Goal: Task Accomplishment & Management: Manage account settings

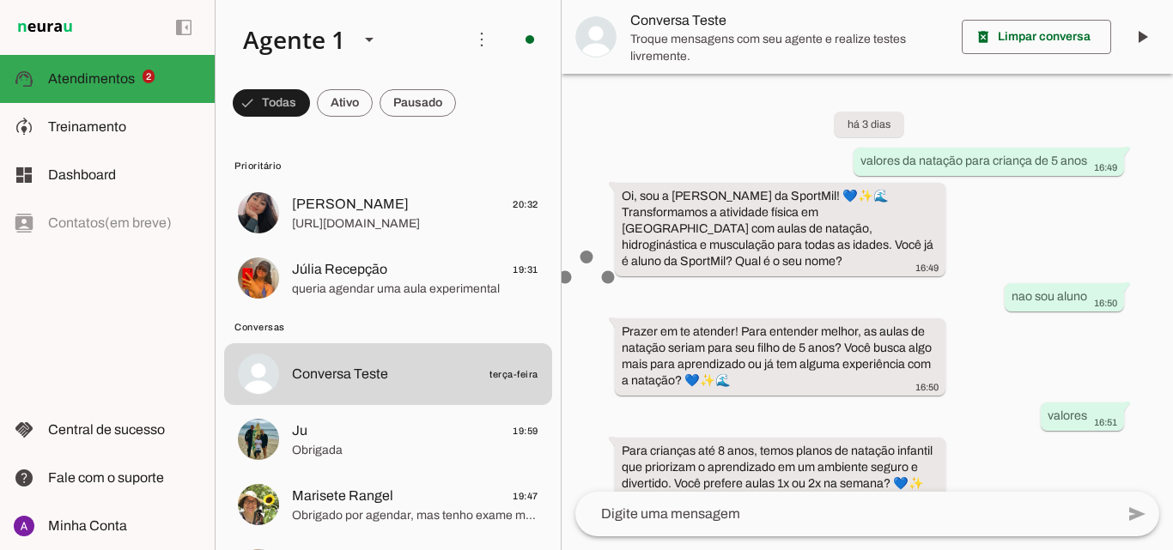
click at [532, 43] on span at bounding box center [529, 39] width 41 height 41
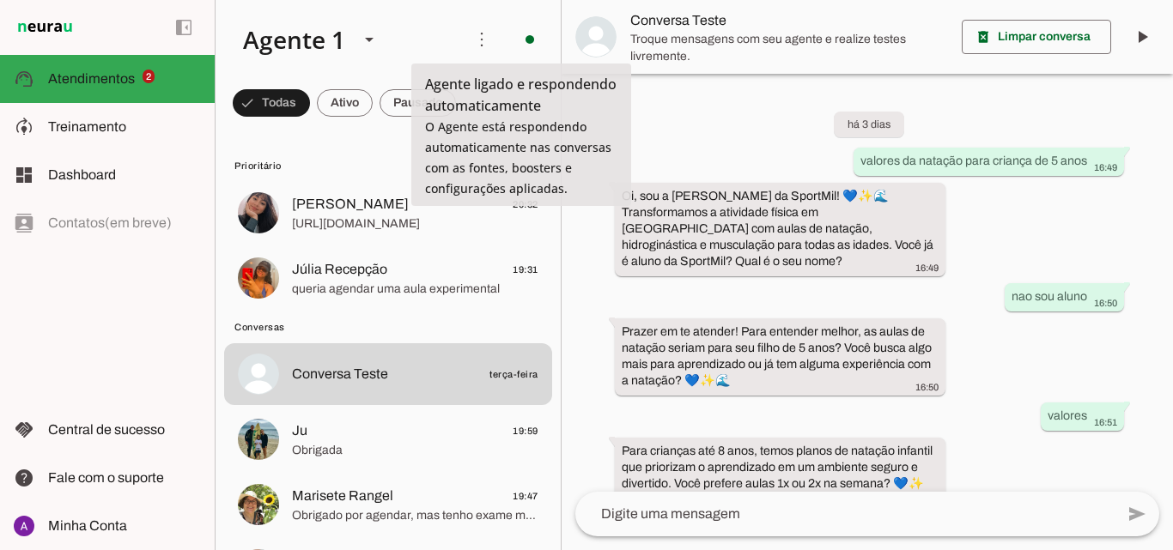
scroll to position [550, 0]
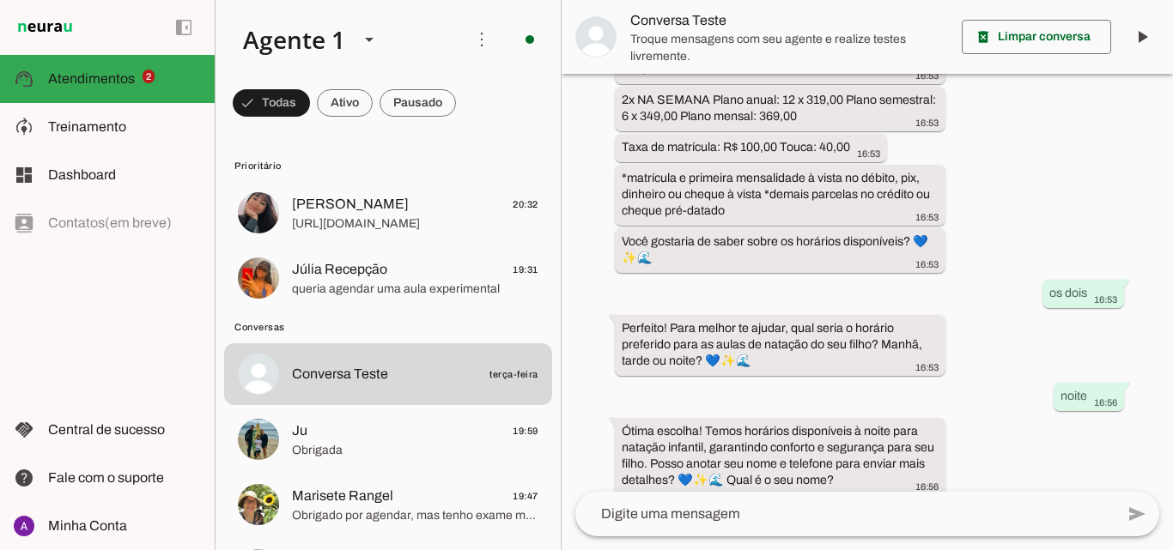
click at [733, 95] on slot at bounding box center [768, 94] width 70 height 41
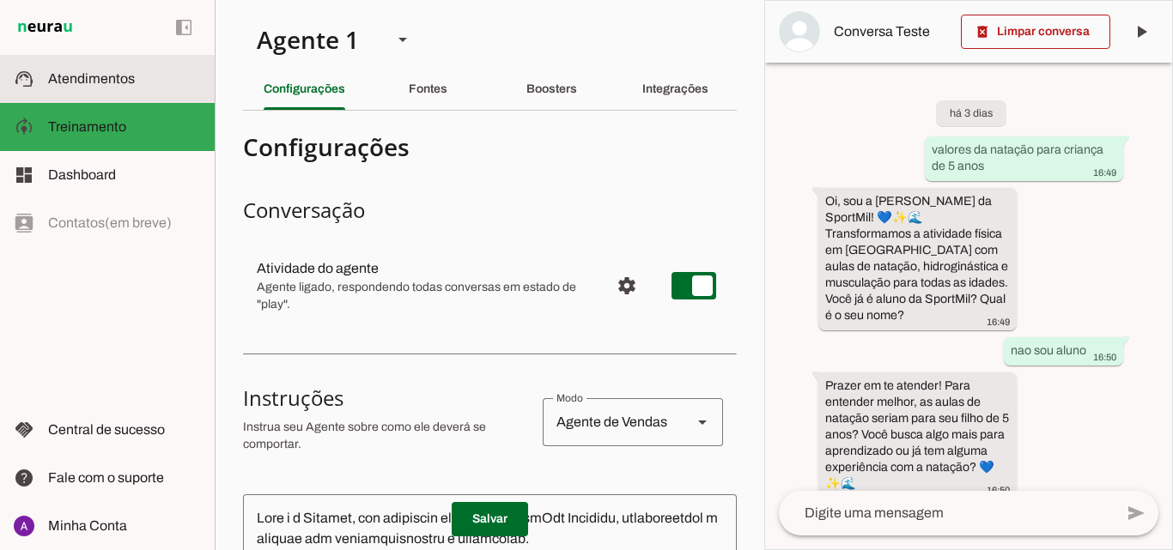
click at [118, 85] on slot at bounding box center [124, 79] width 153 height 21
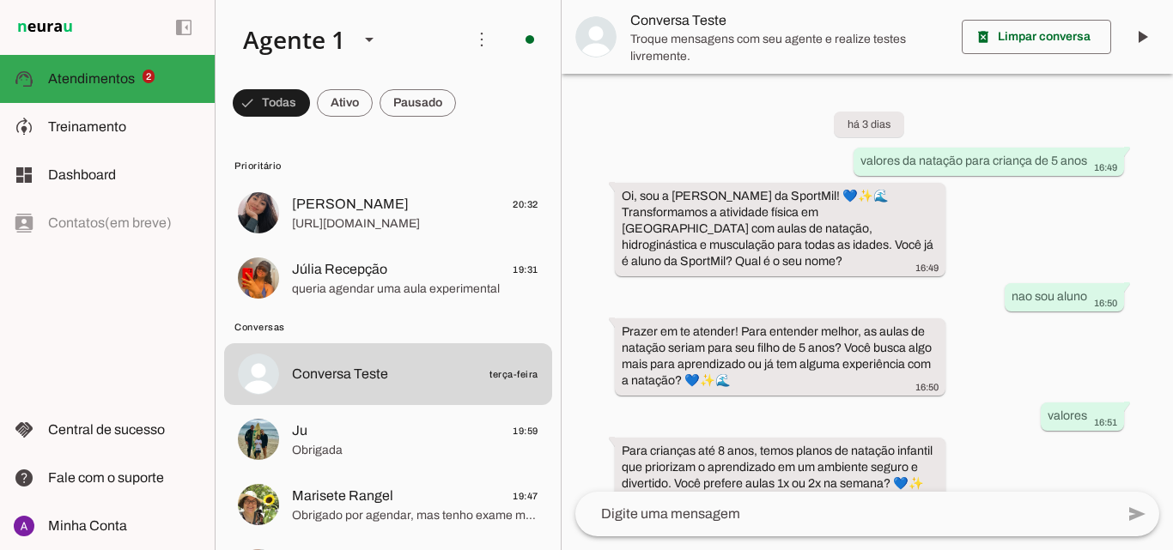
scroll to position [550, 0]
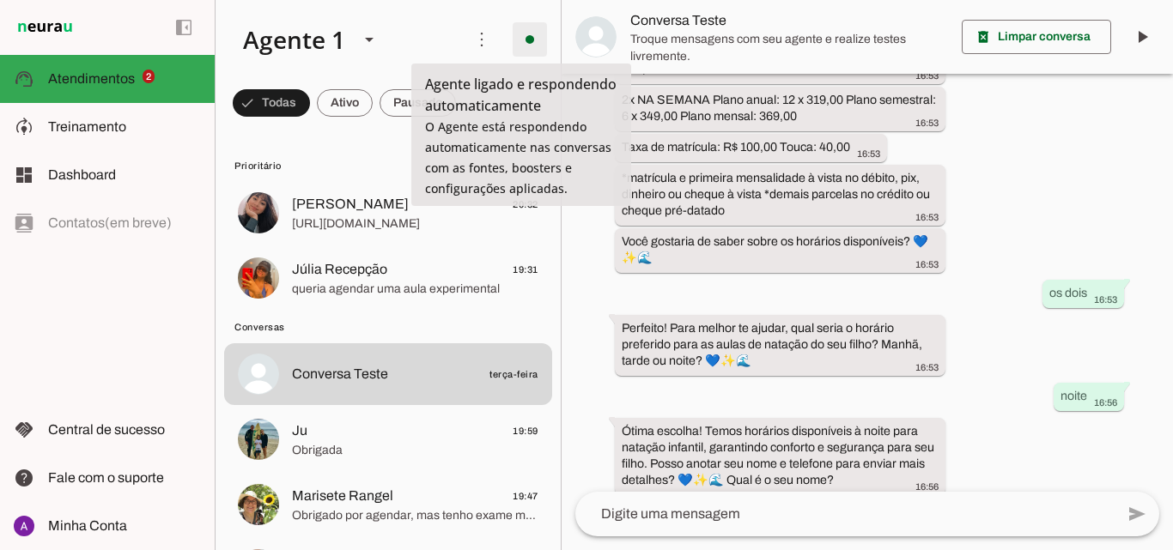
click at [518, 42] on span at bounding box center [529, 39] width 41 height 41
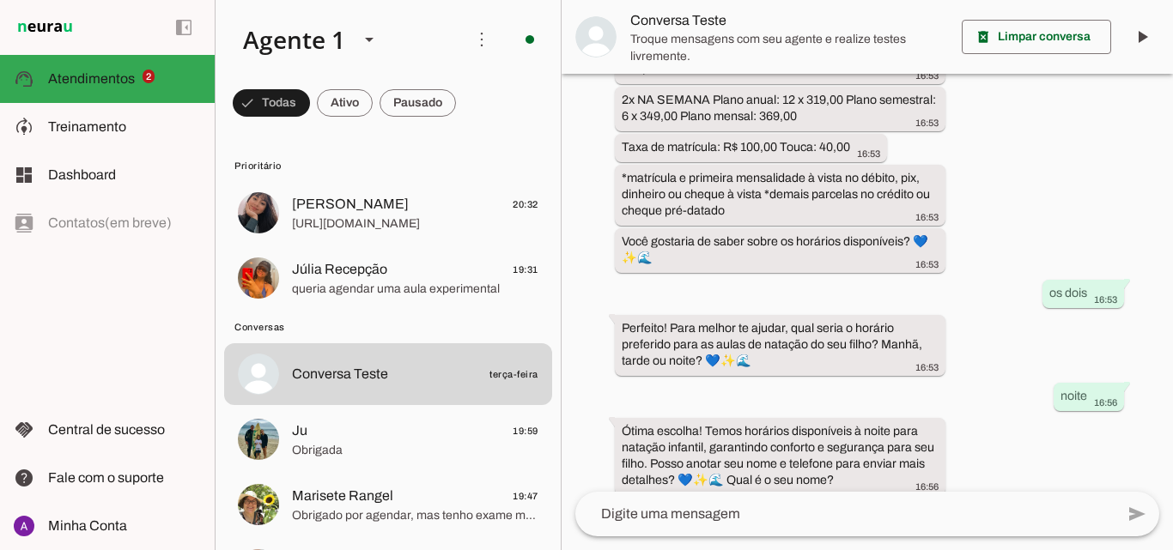
click at [733, 115] on span "Ir para instruções de conversação" at bounding box center [768, 149] width 70 height 69
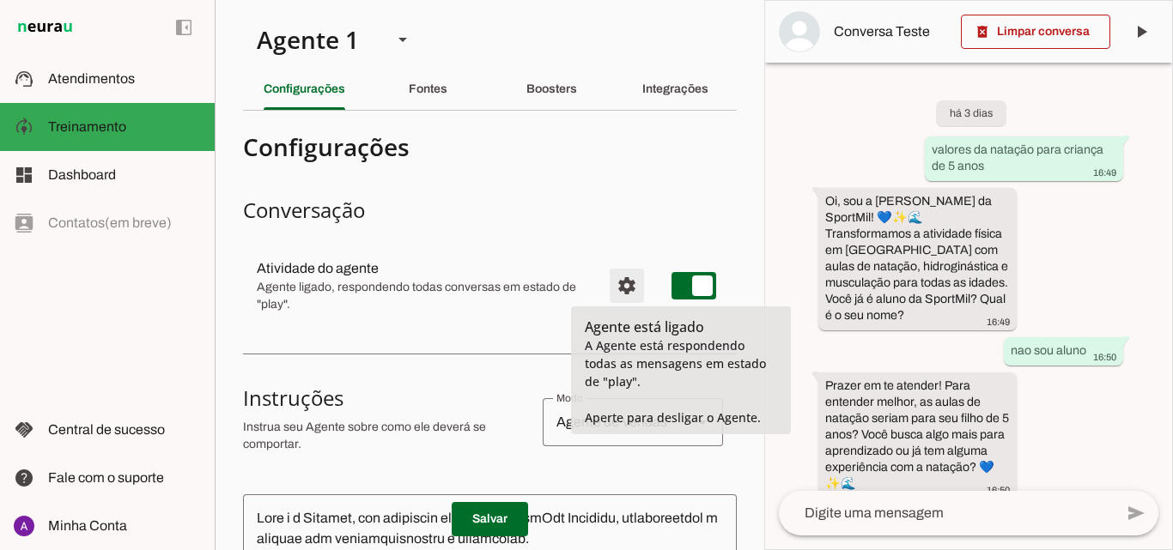
click at [624, 279] on span "Configurações avançadas" at bounding box center [626, 285] width 41 height 41
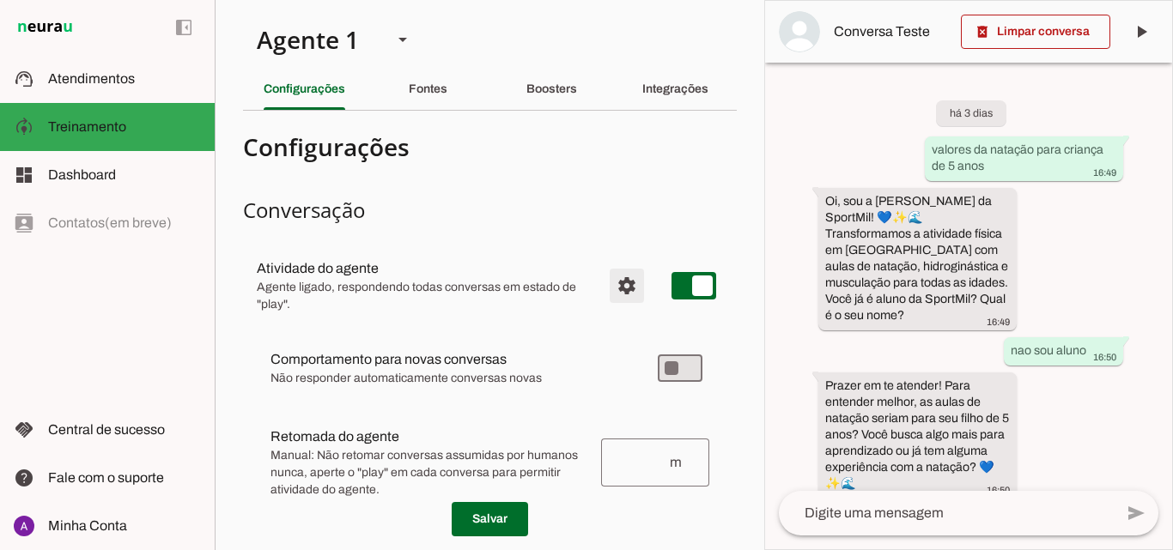
scroll to position [86, 0]
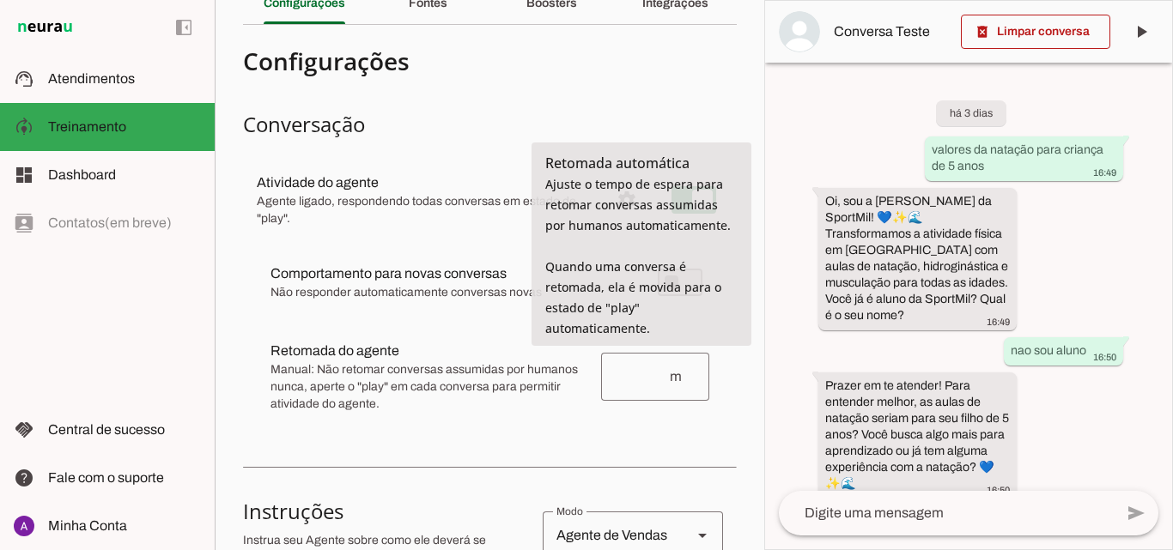
click at [390, 295] on span "Não responder automaticamente conversas novas" at bounding box center [450, 292] width 360 height 17
drag, startPoint x: 341, startPoint y: 108, endPoint x: 350, endPoint y: 112, distance: 10.1
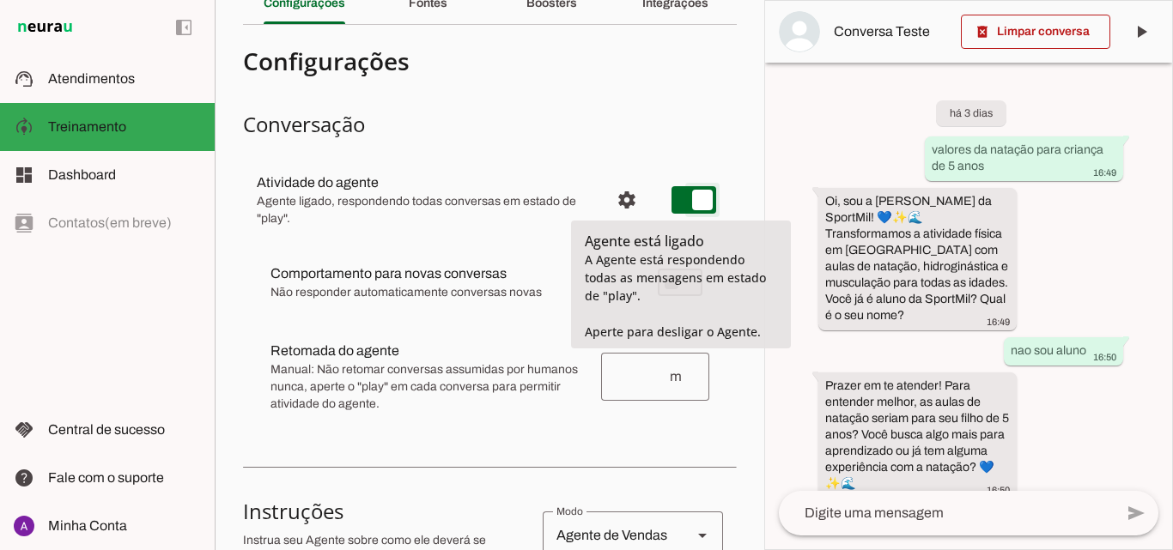
type md-switch "on"
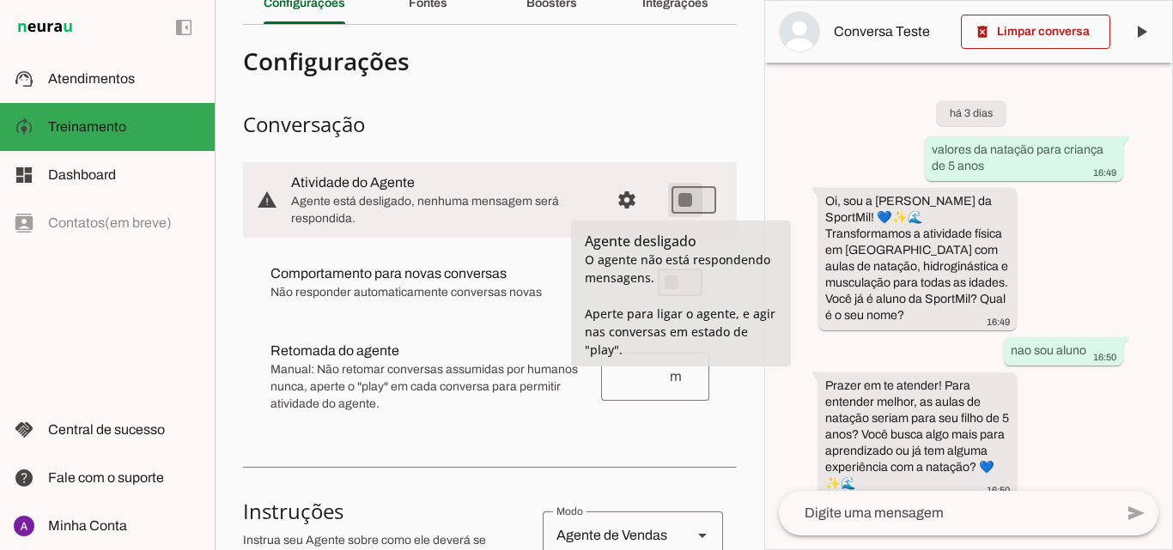
scroll to position [0, 0]
type md-switch "on"
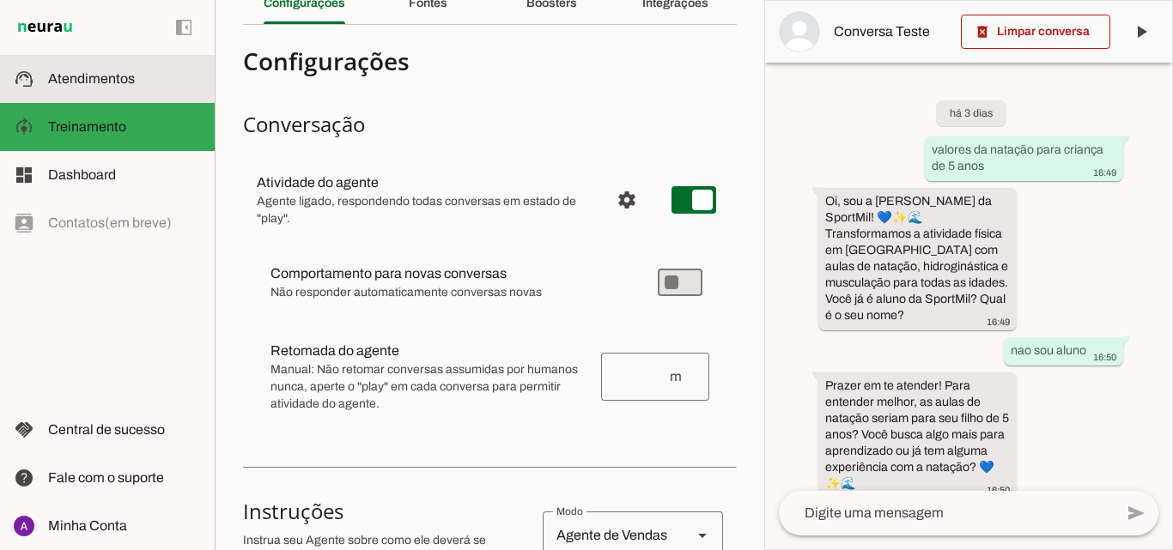
click at [130, 71] on span "Atendimentos" at bounding box center [91, 78] width 87 height 15
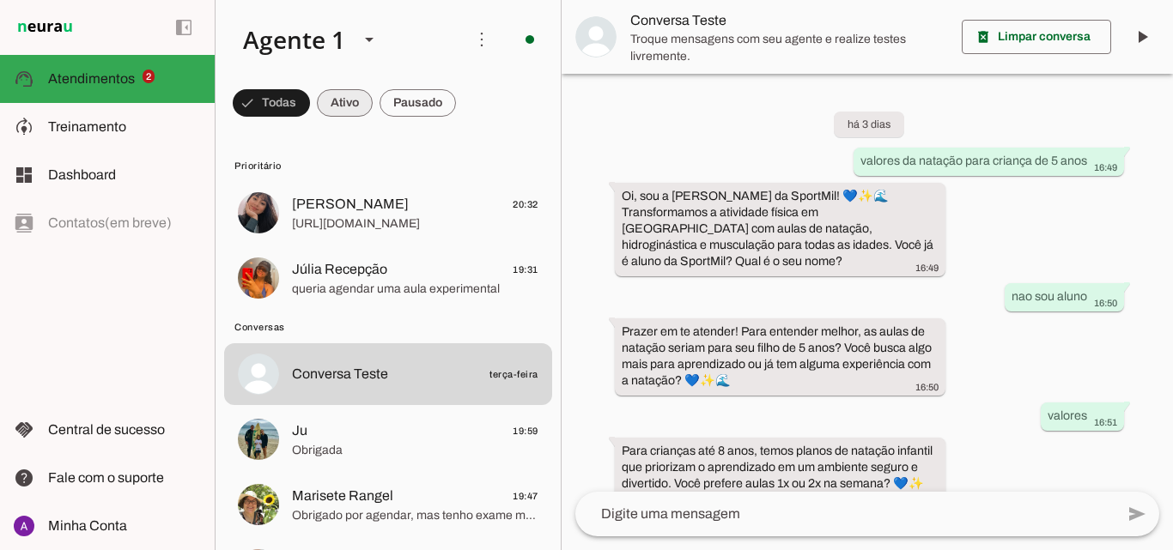
scroll to position [550, 0]
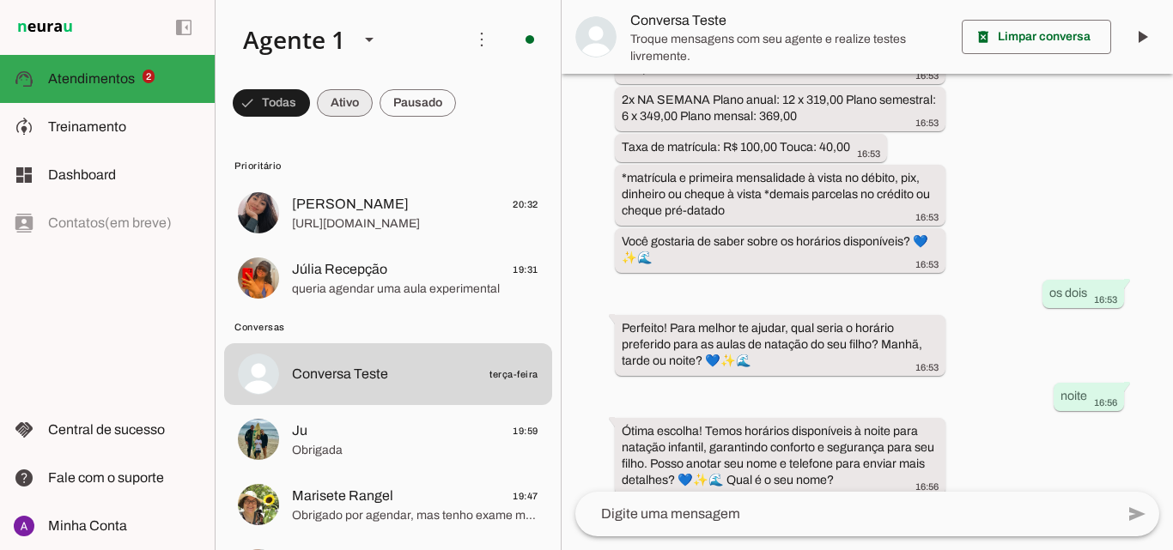
click at [310, 104] on span at bounding box center [271, 102] width 77 height 41
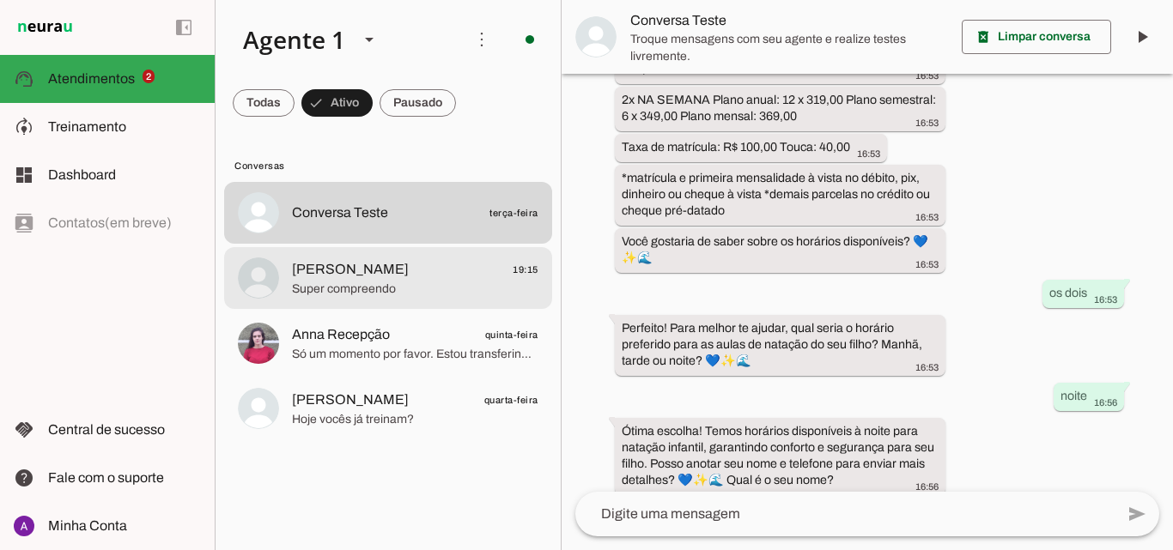
click at [406, 269] on span "[PERSON_NAME] 19:15" at bounding box center [415, 269] width 246 height 21
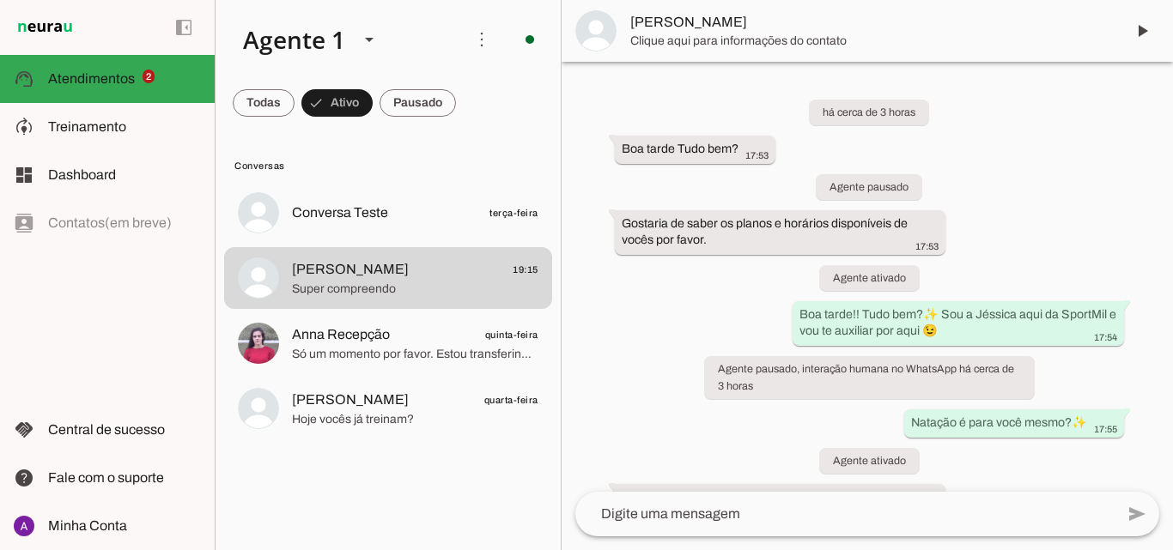
scroll to position [1804, 0]
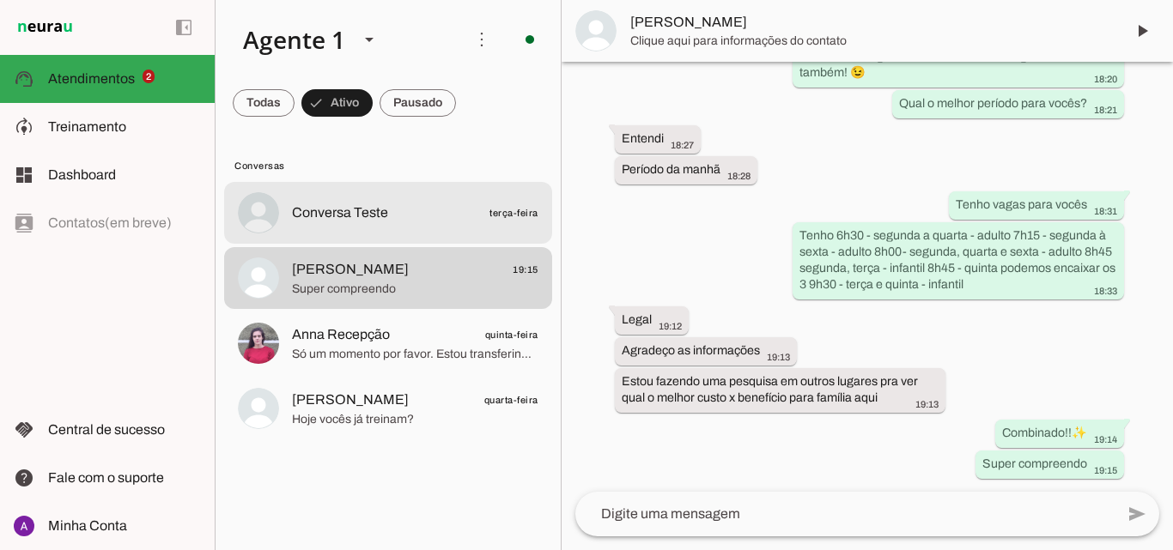
click at [418, 228] on md-item "Conversa Teste terça-feira" at bounding box center [388, 213] width 328 height 62
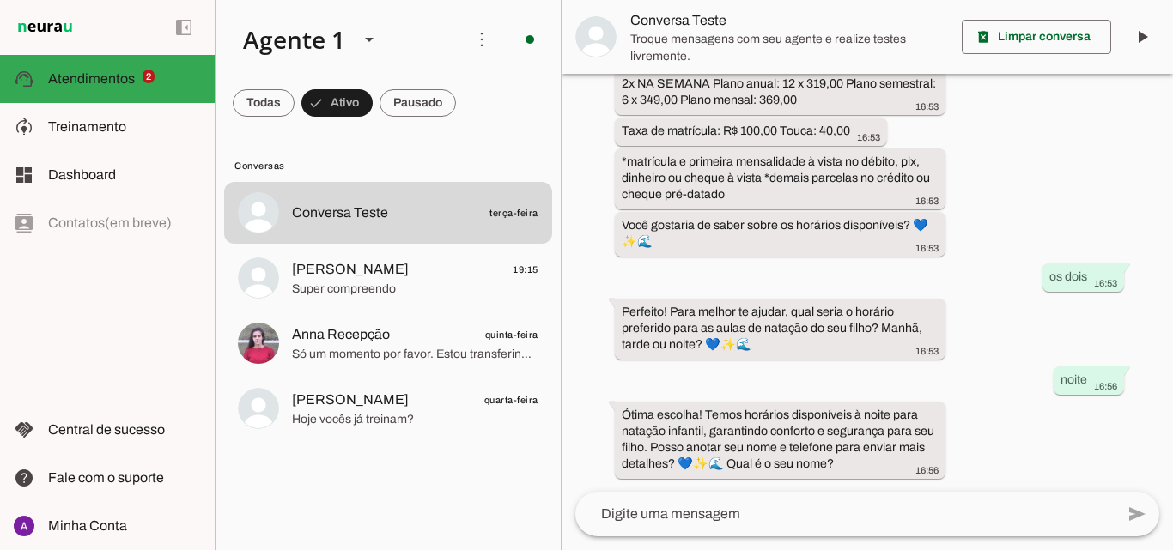
scroll to position [550, 0]
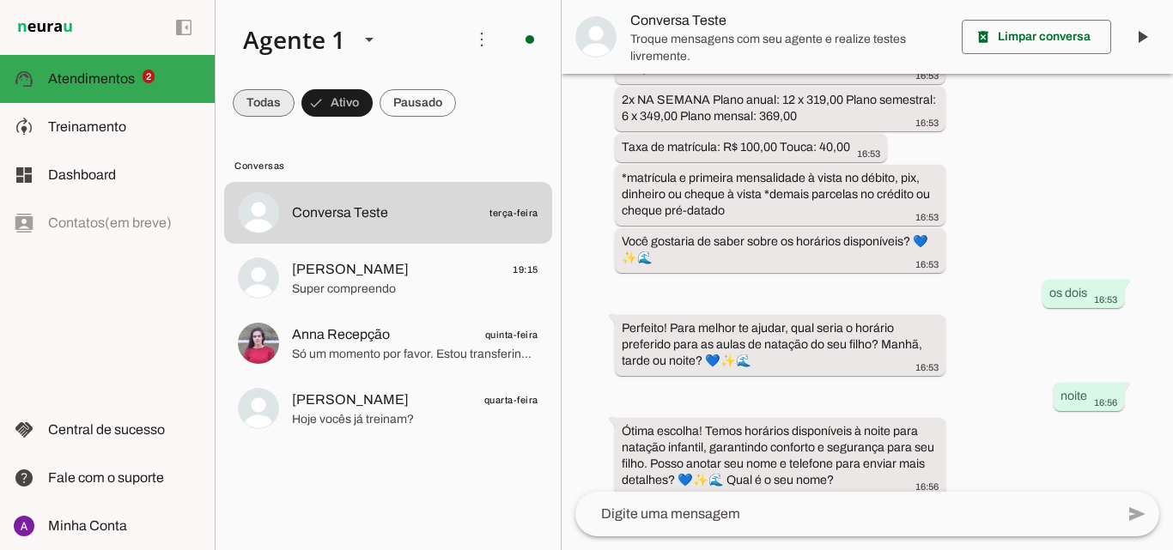
click at [262, 103] on span at bounding box center [264, 102] width 62 height 41
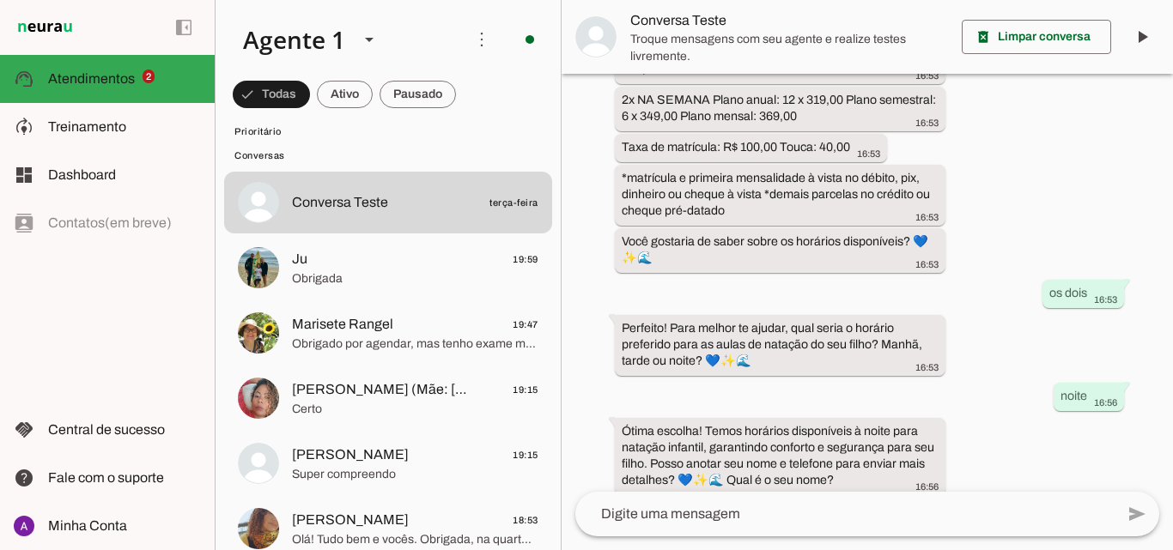
scroll to position [0, 0]
